Goal: Check status: Check status

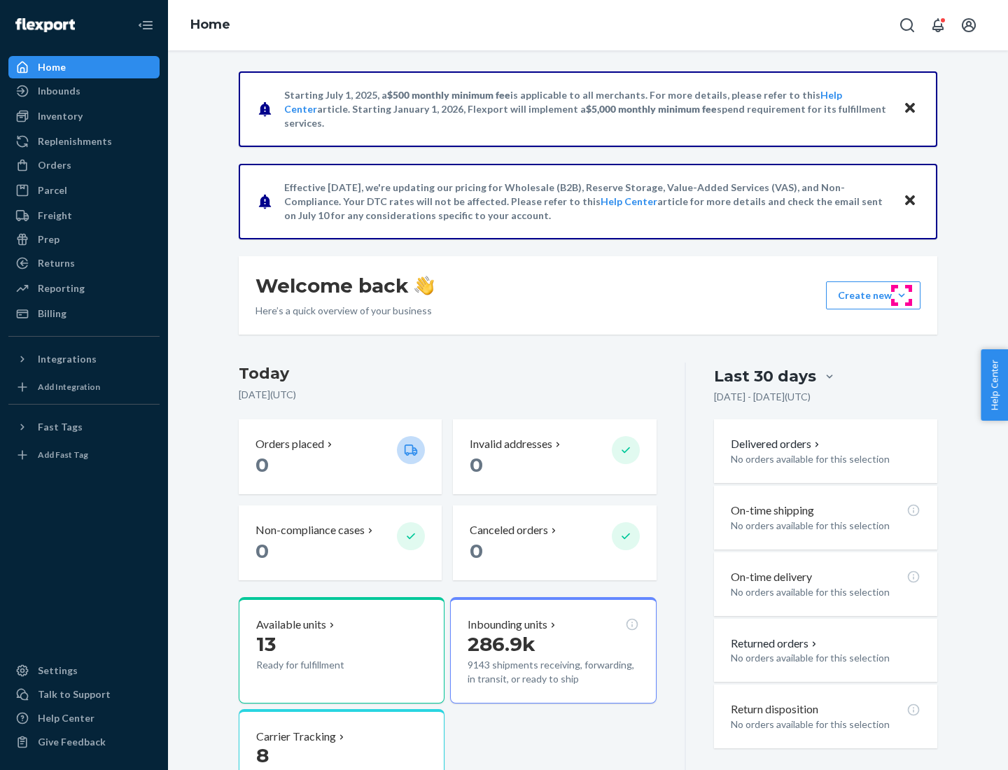
click at [902, 296] on button "Create new Create new inbound Create new order Create new product" at bounding box center [873, 296] width 95 height 28
click at [58, 91] on div "Inbounds" at bounding box center [59, 91] width 43 height 14
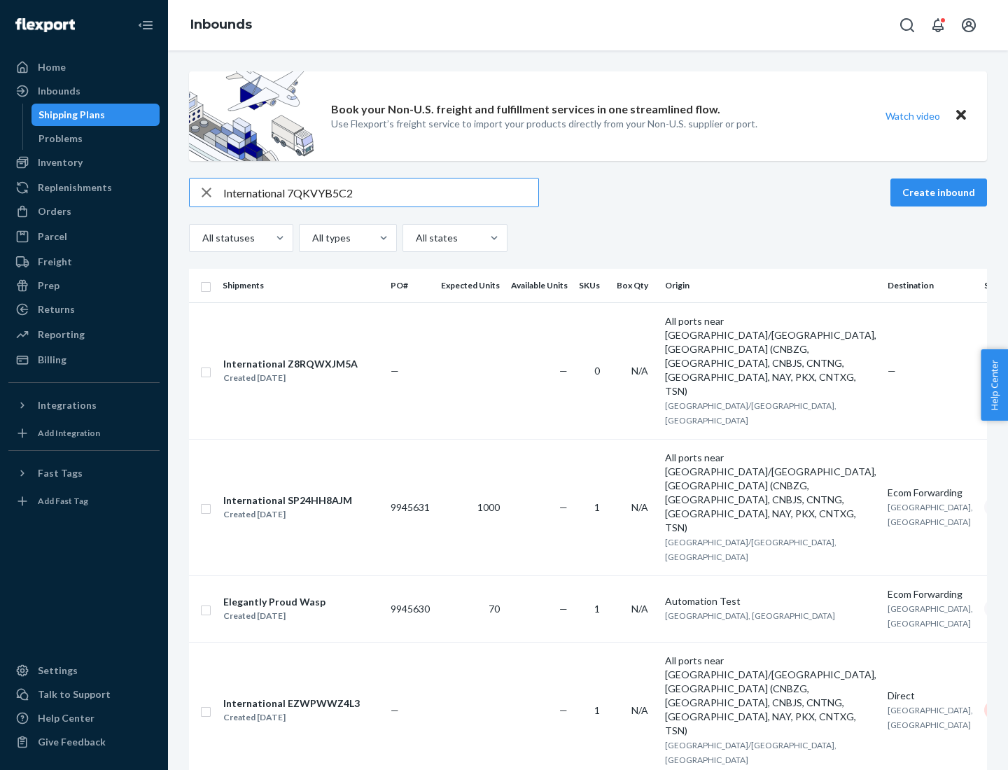
type input "International 7QKVYB5C29"
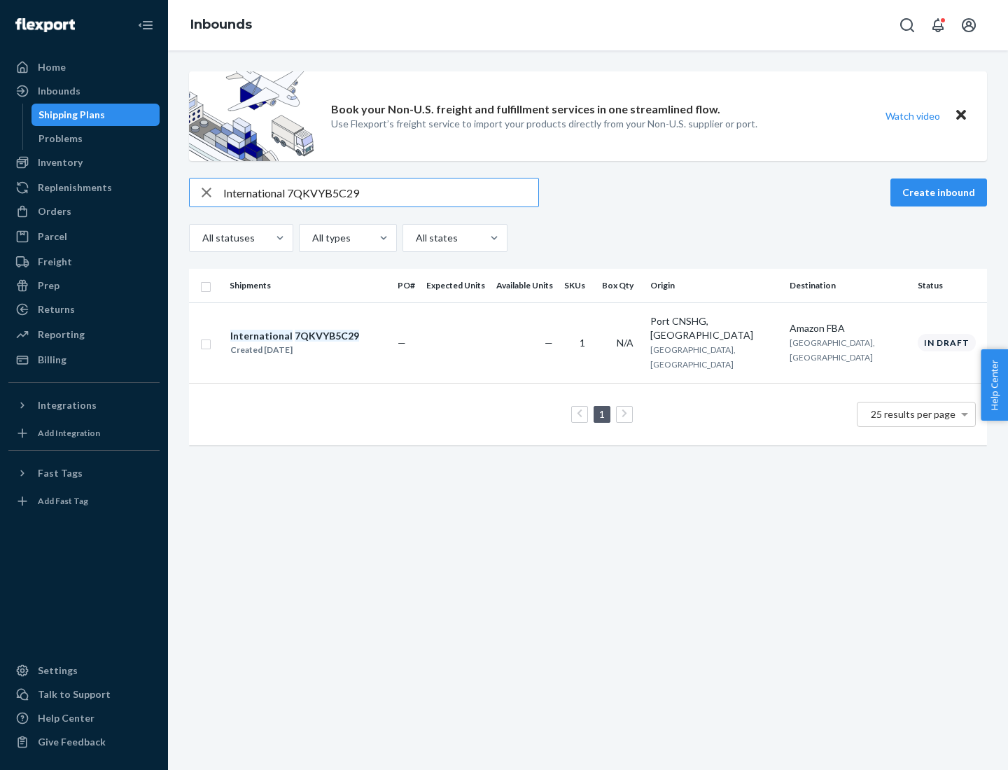
click at [319, 343] on div "Created [DATE]" at bounding box center [294, 350] width 129 height 14
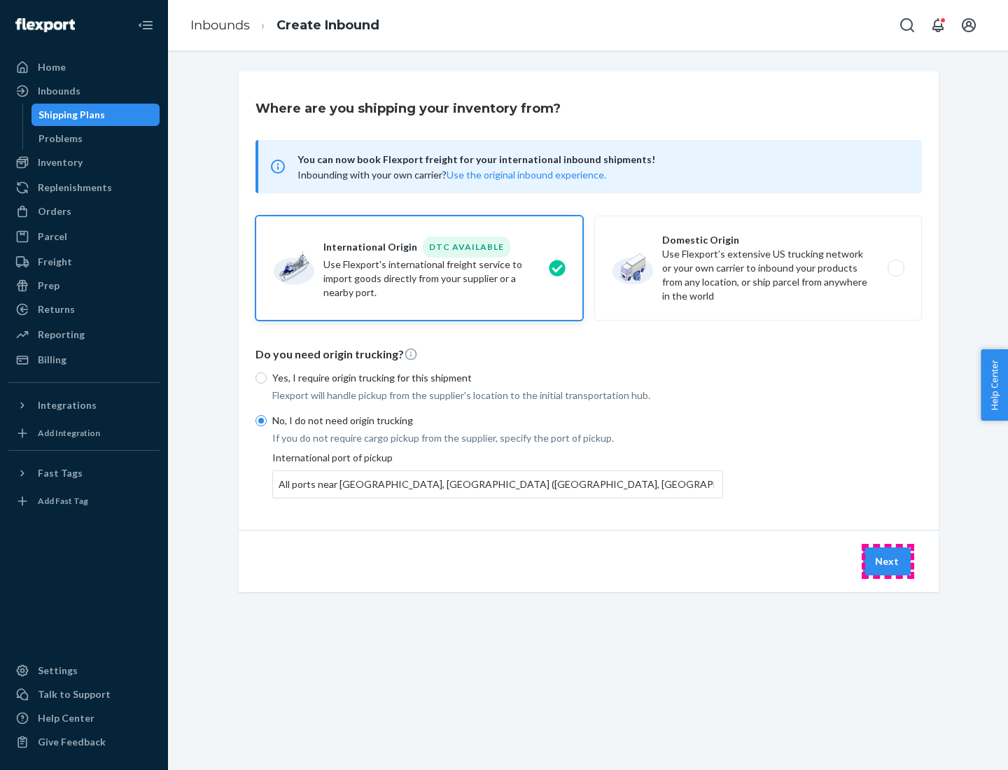
click at [888, 561] on button "Next" at bounding box center [887, 562] width 48 height 28
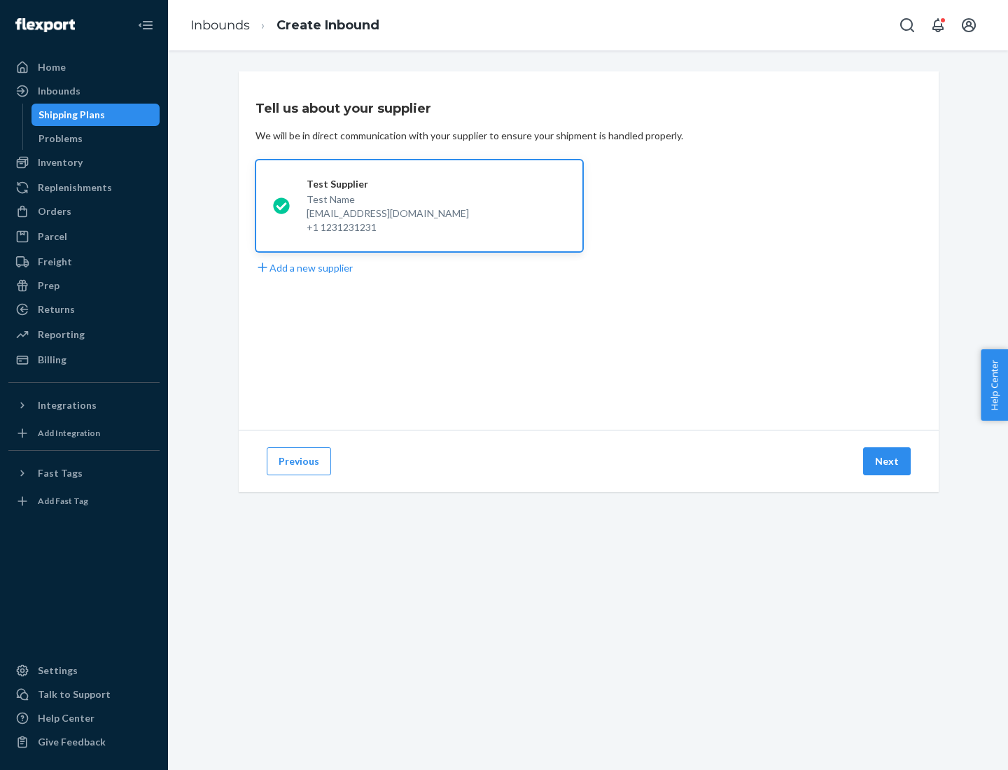
click at [888, 461] on button "Next" at bounding box center [887, 461] width 48 height 28
